Goal: Task Accomplishment & Management: Manage account settings

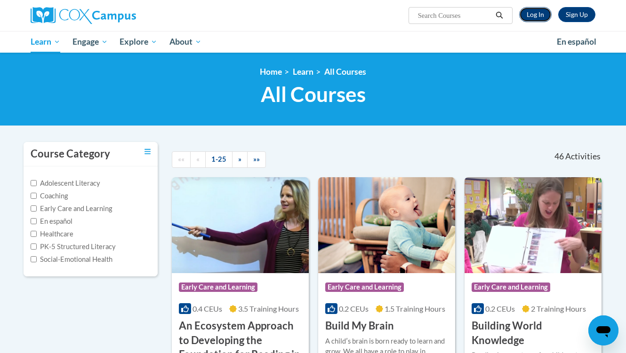
click at [537, 20] on link "Log In" at bounding box center [535, 14] width 32 height 15
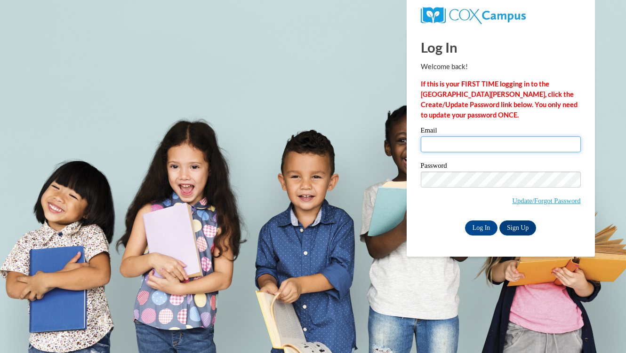
click at [458, 141] on input "Email" at bounding box center [501, 144] width 160 height 16
type input "eedson@sasd.net"
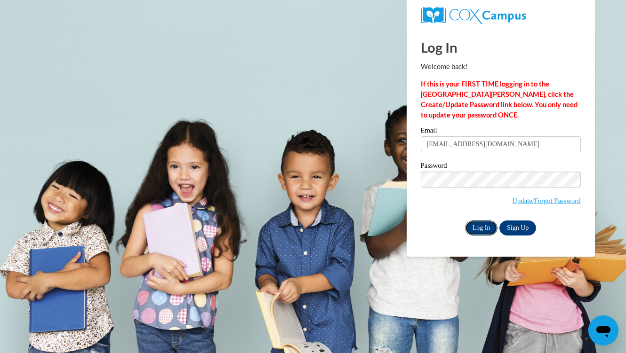
click at [486, 224] on input "Log In" at bounding box center [481, 228] width 33 height 15
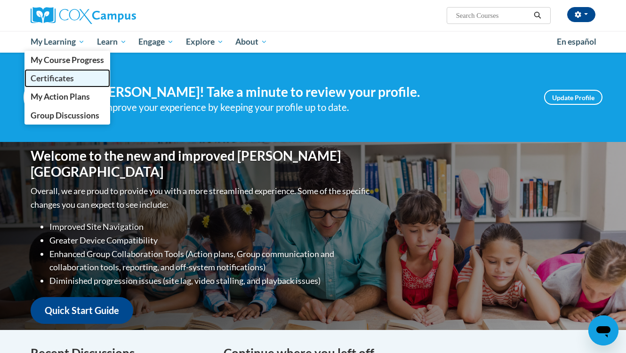
click at [82, 75] on link "Certificates" at bounding box center [67, 78] width 86 height 18
